Goal: Task Accomplishment & Management: Complete application form

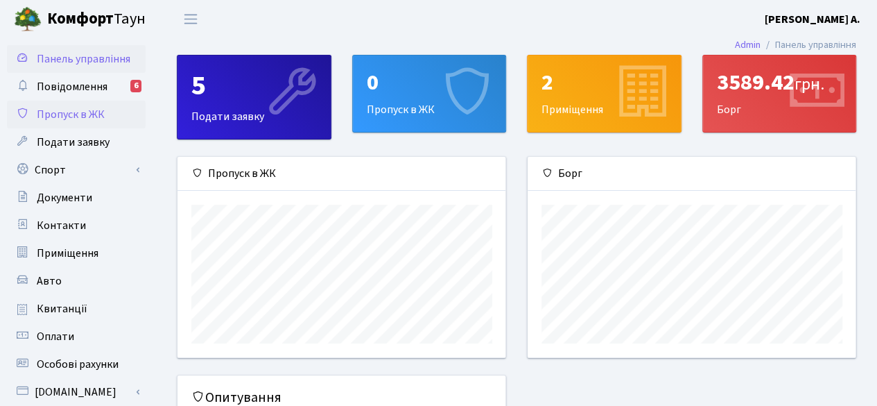
click at [51, 105] on link "Пропуск в ЖК" at bounding box center [76, 115] width 139 height 28
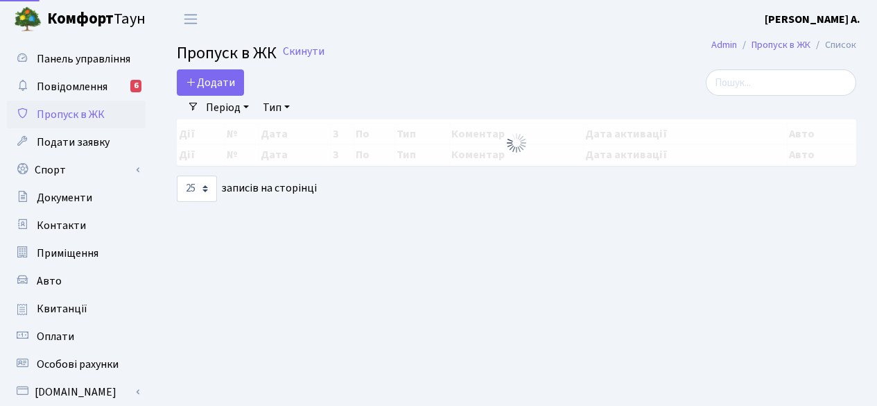
select select "25"
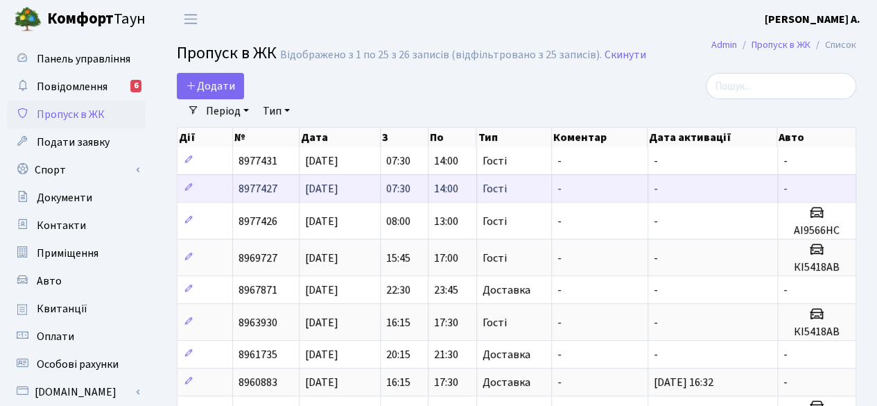
scroll to position [22, 0]
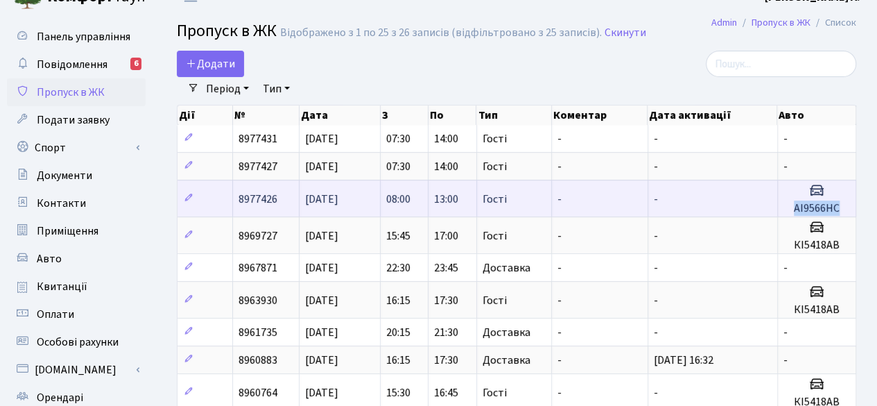
drag, startPoint x: 844, startPoint y: 203, endPoint x: 780, endPoint y: 203, distance: 64.5
click at [780, 203] on td "АІ9566НС" at bounding box center [817, 198] width 78 height 37
copy h5 "АІ9566НС"
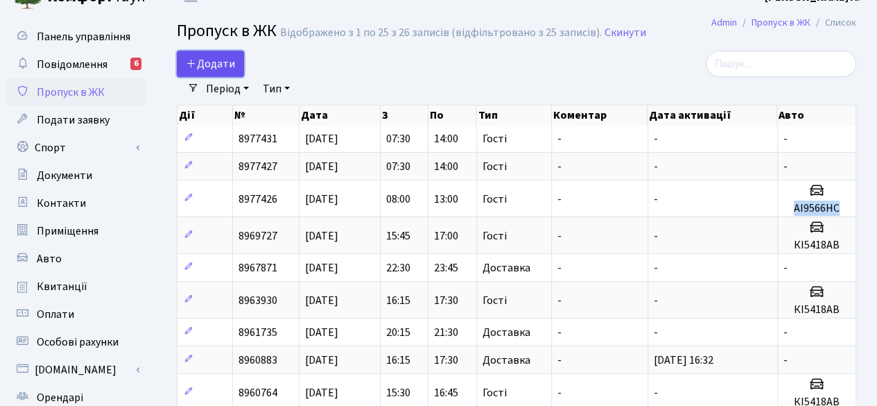
click at [229, 63] on span "Додати" at bounding box center [210, 63] width 49 height 15
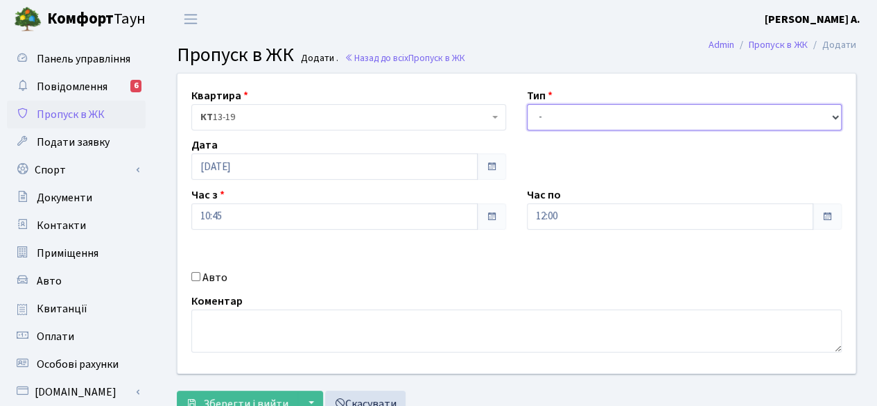
click at [558, 112] on select "- Доставка Таксі Гості Сервіс" at bounding box center [684, 117] width 315 height 26
select select "3"
click at [527, 104] on select "- Доставка Таксі Гості Сервіс" at bounding box center [684, 117] width 315 height 26
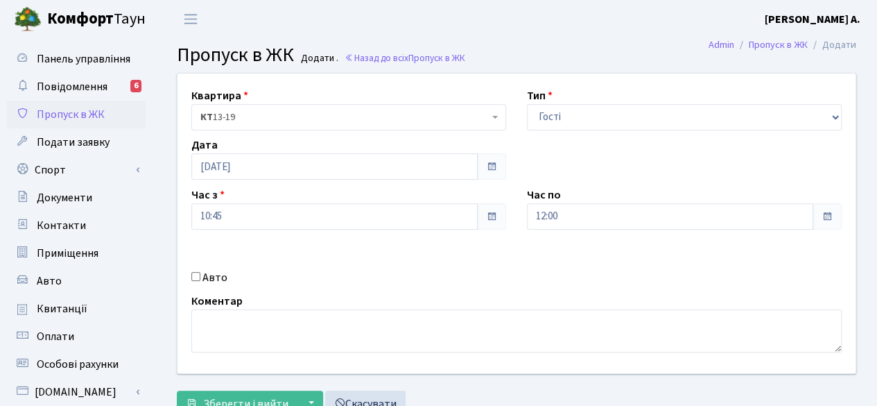
click at [194, 273] on input "Авто" at bounding box center [195, 276] width 9 height 9
checkbox input "true"
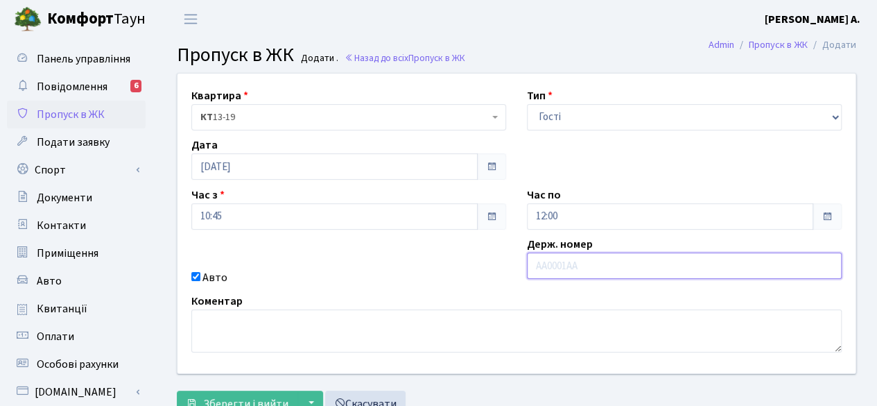
click at [543, 272] on input "text" at bounding box center [684, 265] width 315 height 26
paste input "АІ9566НС"
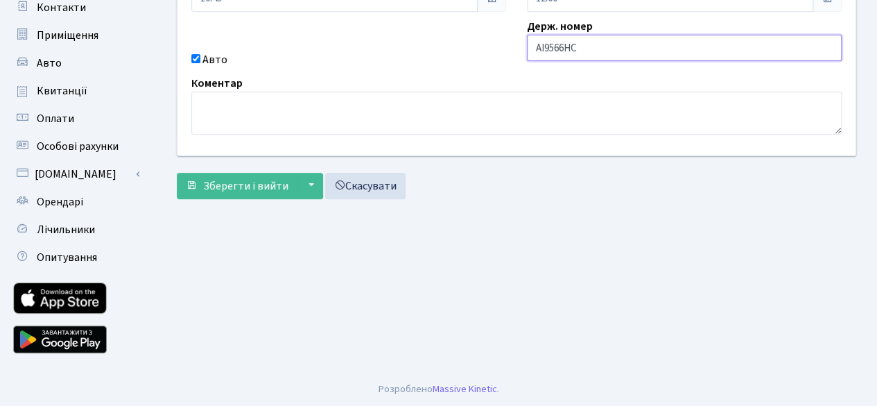
scroll to position [214, 0]
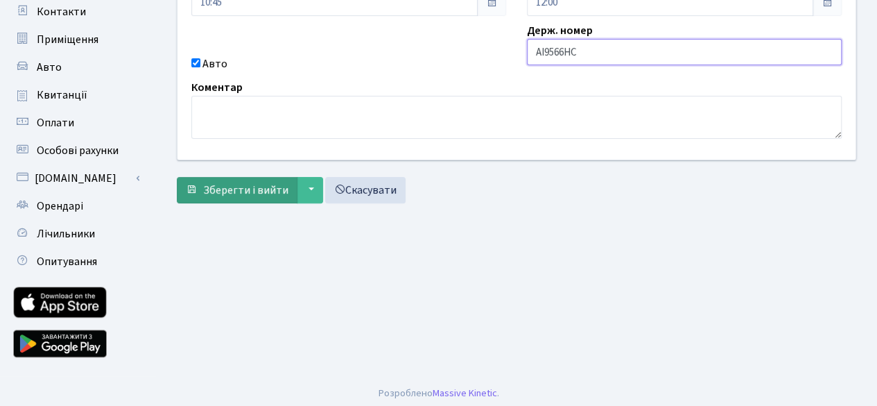
type input "АІ9566НС"
click at [236, 193] on span "Зберегти і вийти" at bounding box center [245, 189] width 85 height 15
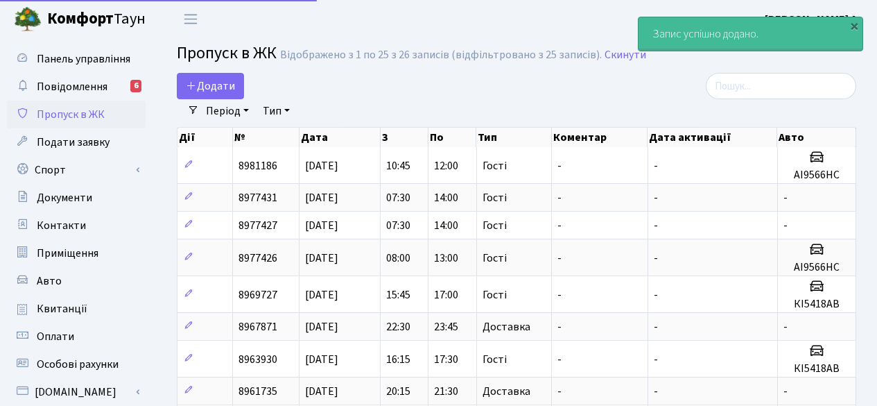
select select "25"
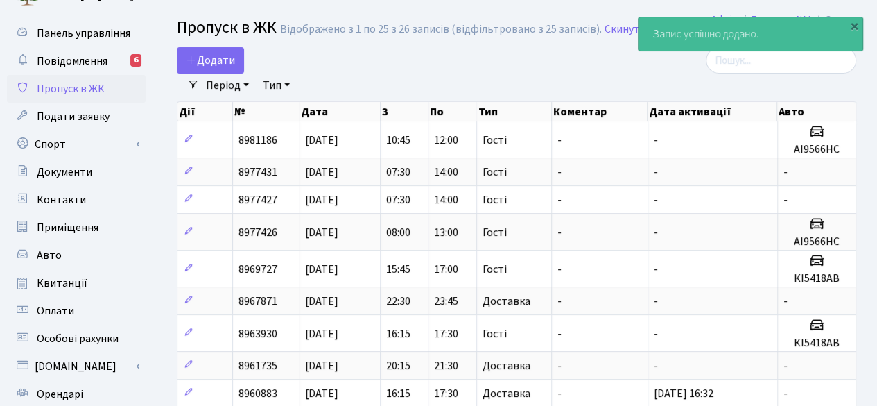
scroll to position [26, 0]
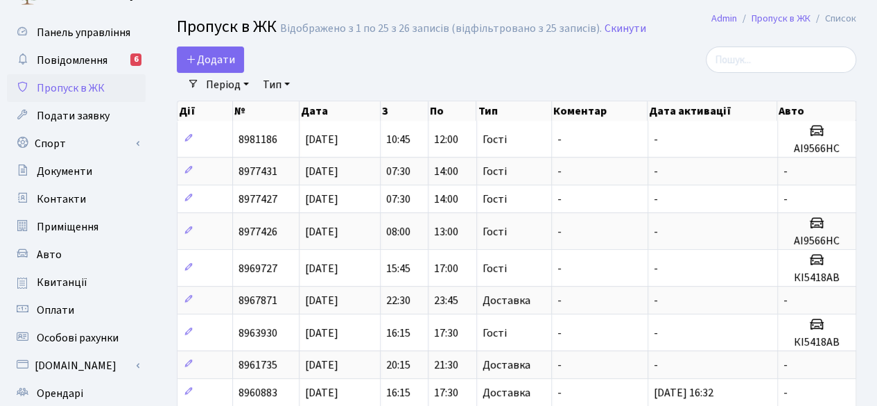
click at [474, 67] on div "Додати" at bounding box center [400, 59] width 446 height 26
click at [474, 53] on div "Додати" at bounding box center [400, 59] width 446 height 26
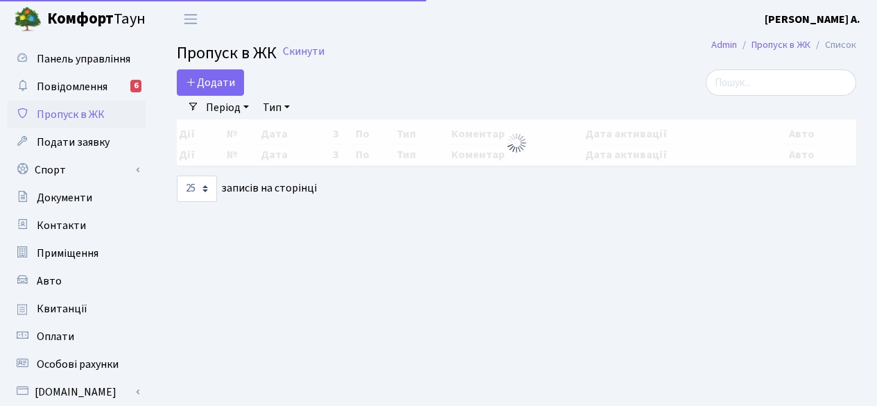
select select "25"
